Goal: Task Accomplishment & Management: Manage account settings

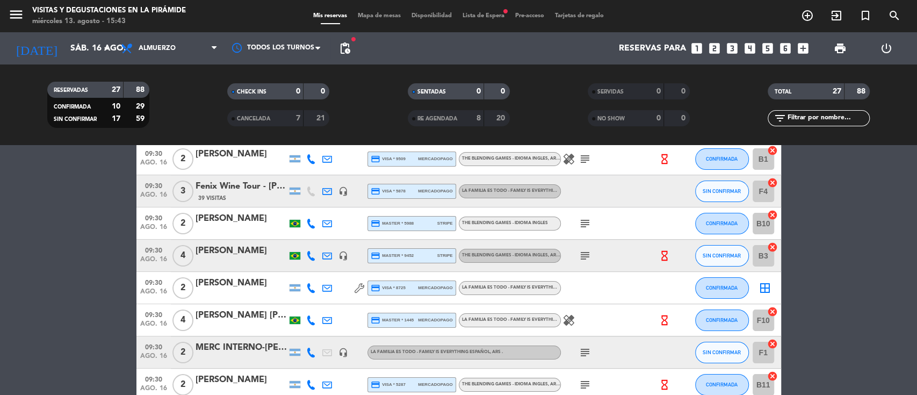
scroll to position [71, 0]
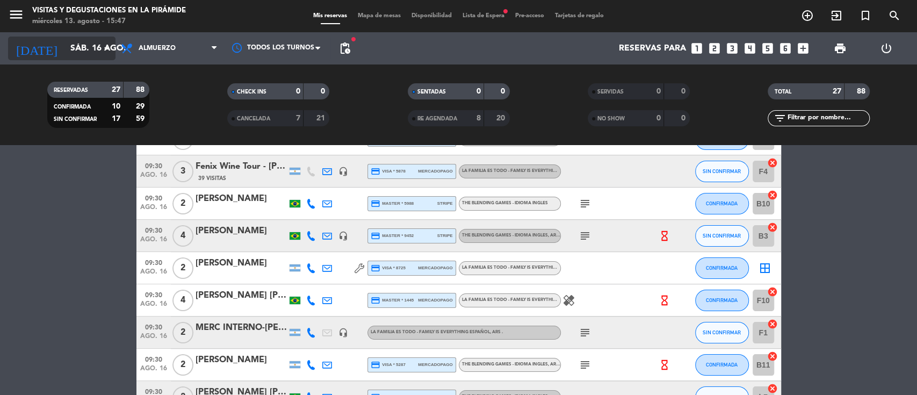
click at [68, 41] on input "sáb. 16 ago." at bounding box center [121, 48] width 113 height 21
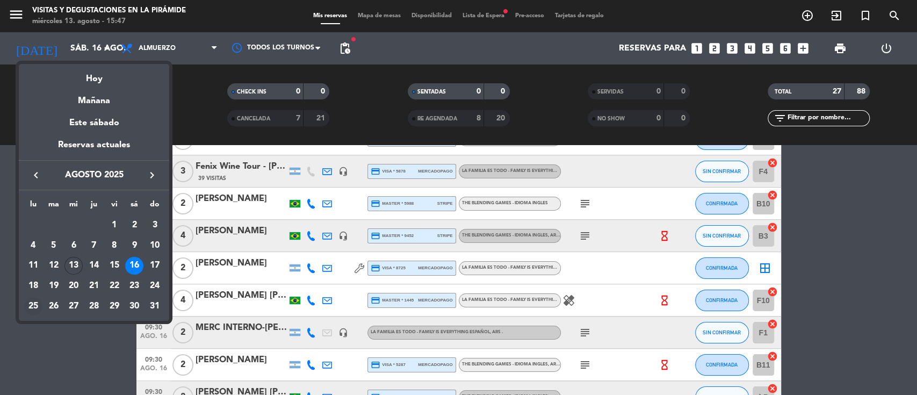
click at [34, 303] on div "25" at bounding box center [33, 306] width 18 height 18
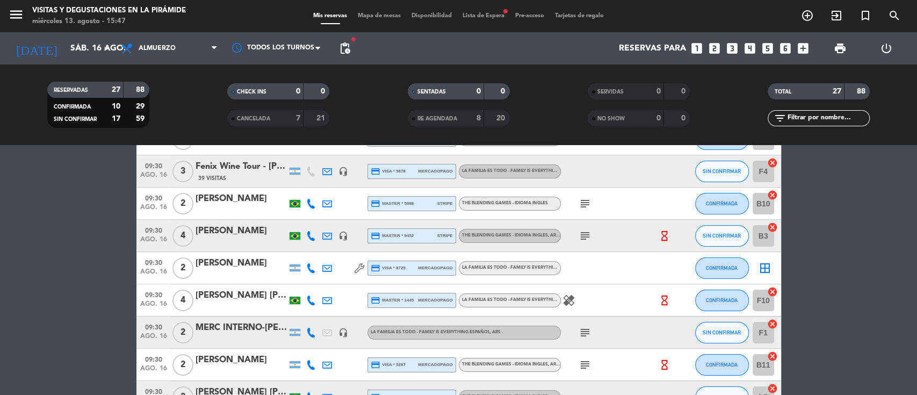
type input "lun. 25 ago."
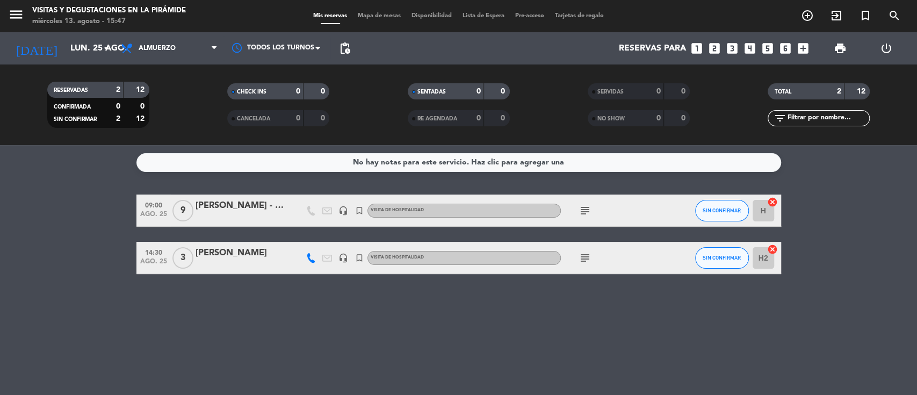
click at [224, 206] on div "[PERSON_NAME] - congreso CREA" at bounding box center [241, 206] width 91 height 14
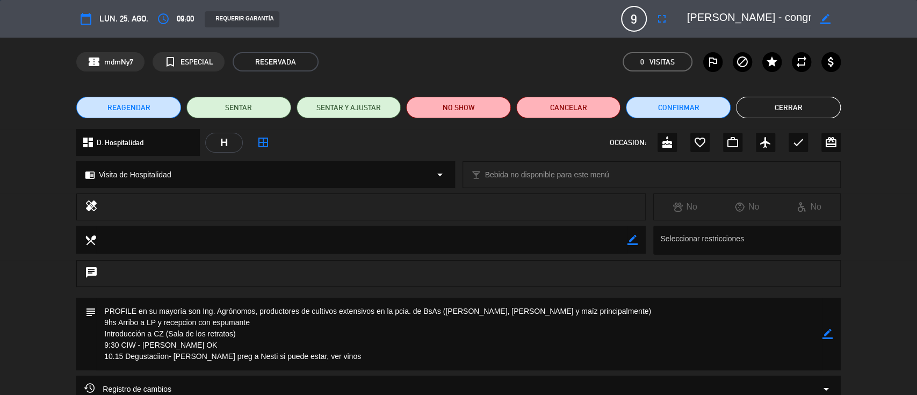
click at [119, 106] on span "REAGENDAR" at bounding box center [128, 107] width 43 height 11
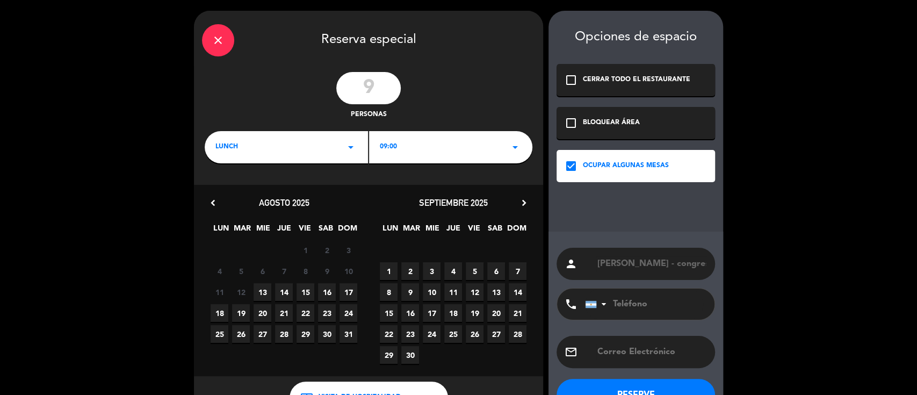
click at [260, 336] on span "27" at bounding box center [263, 334] width 18 height 18
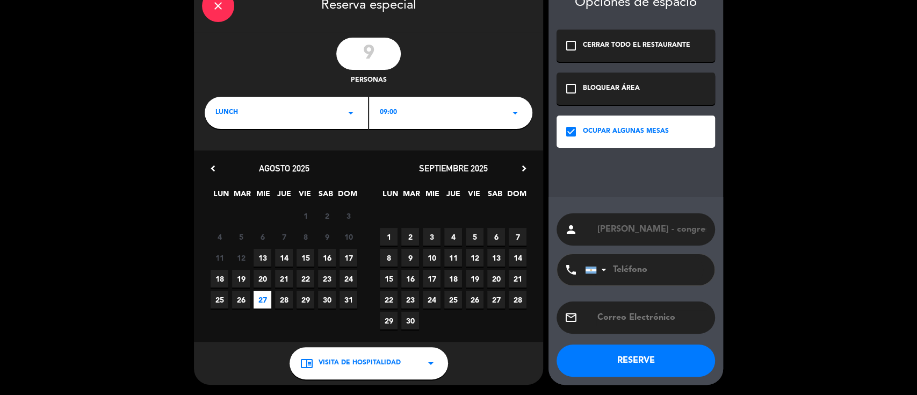
click at [622, 358] on button "RESERVE" at bounding box center [636, 360] width 159 height 32
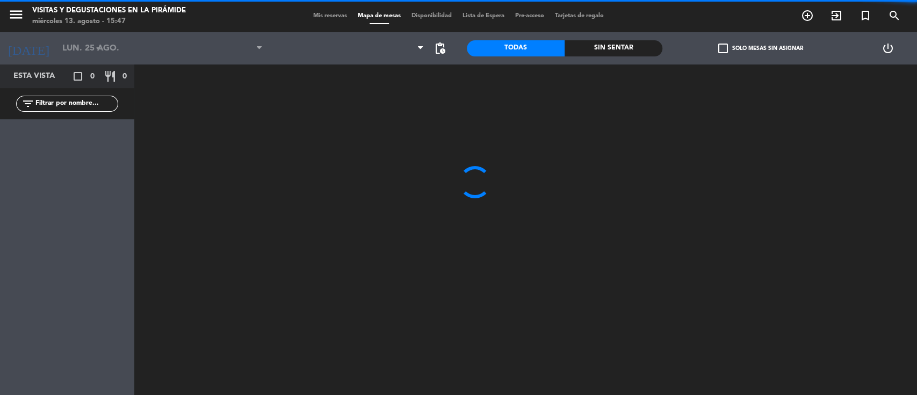
type input "mié. 27 ago."
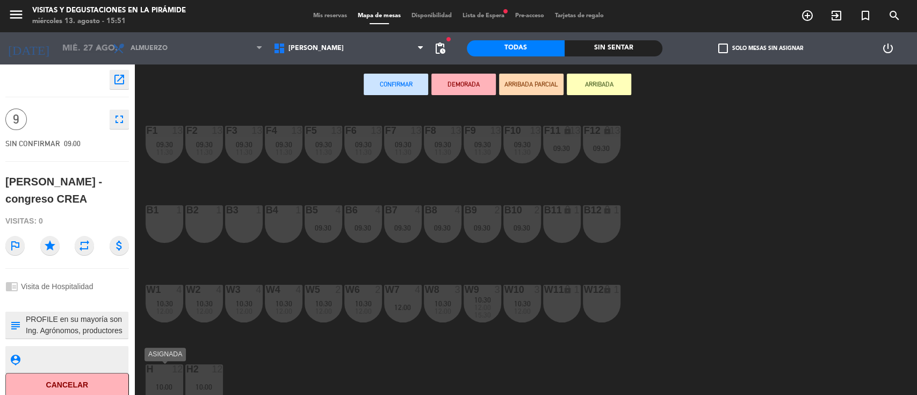
click at [167, 373] on div at bounding box center [164, 369] width 18 height 10
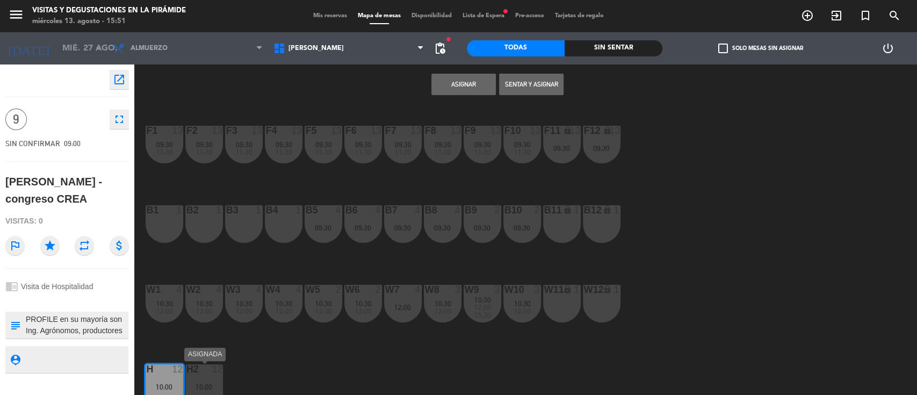
drag, startPoint x: 200, startPoint y: 373, endPoint x: 222, endPoint y: 367, distance: 23.1
click at [200, 373] on div "H2 12" at bounding box center [204, 369] width 38 height 11
drag, startPoint x: 209, startPoint y: 363, endPoint x: 222, endPoint y: 358, distance: 14.3
click at [209, 364] on div "F1 13 09:30 11:30 F2 13 09:30 11:30 F3 13 09:30 11:30 F4 13 09:30 11:30 F5 13 0…" at bounding box center [530, 251] width 774 height 290
click at [213, 375] on div "H2 12 10:00" at bounding box center [204, 383] width 38 height 38
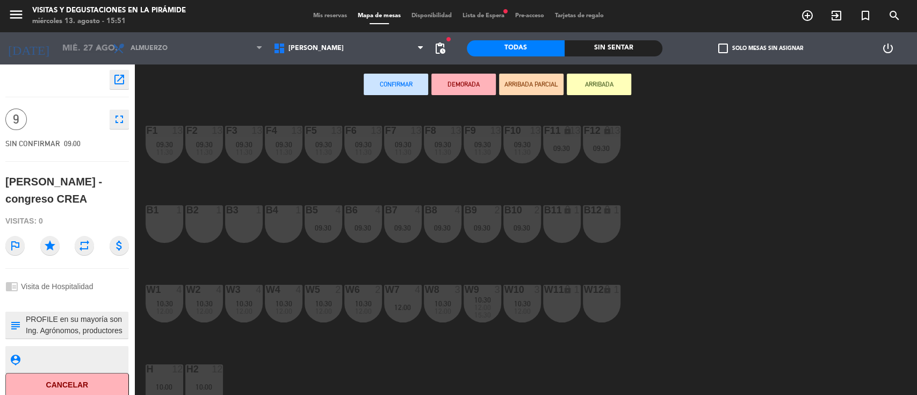
click at [164, 376] on div "H 12 10:00" at bounding box center [165, 383] width 38 height 38
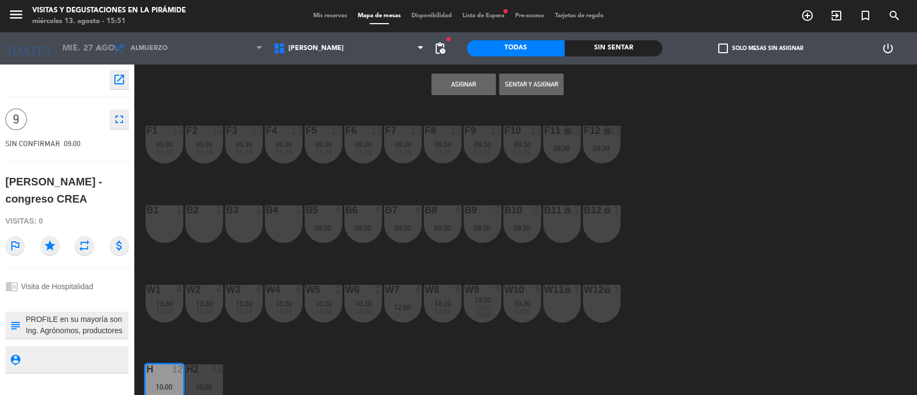
click at [473, 86] on button "Asignar" at bounding box center [464, 84] width 64 height 21
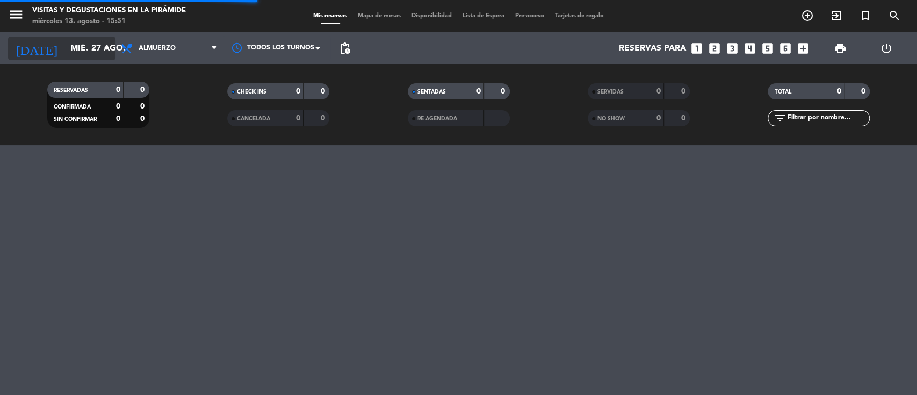
click at [70, 53] on input "mié. 27 ago." at bounding box center [121, 48] width 113 height 21
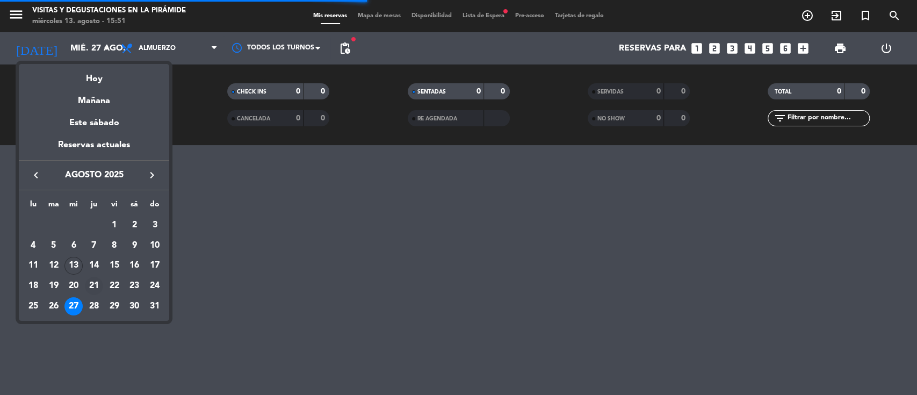
click at [96, 289] on div "21" at bounding box center [94, 286] width 18 height 18
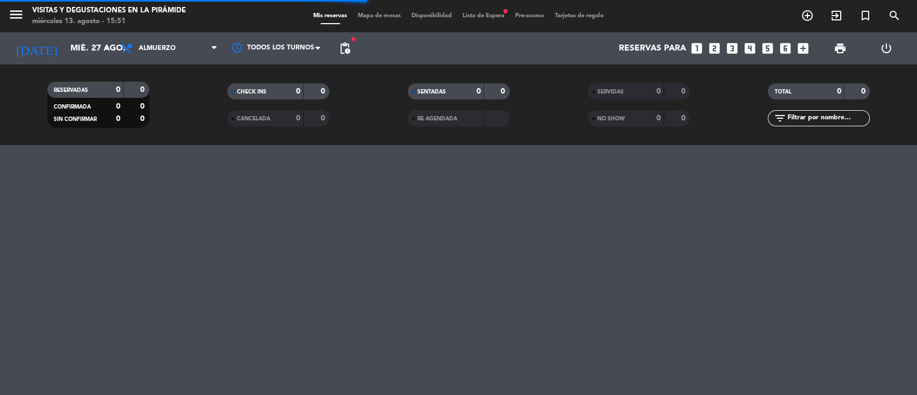
type input "jue. 21 ago."
